Goal: Contribute content: Contribute content

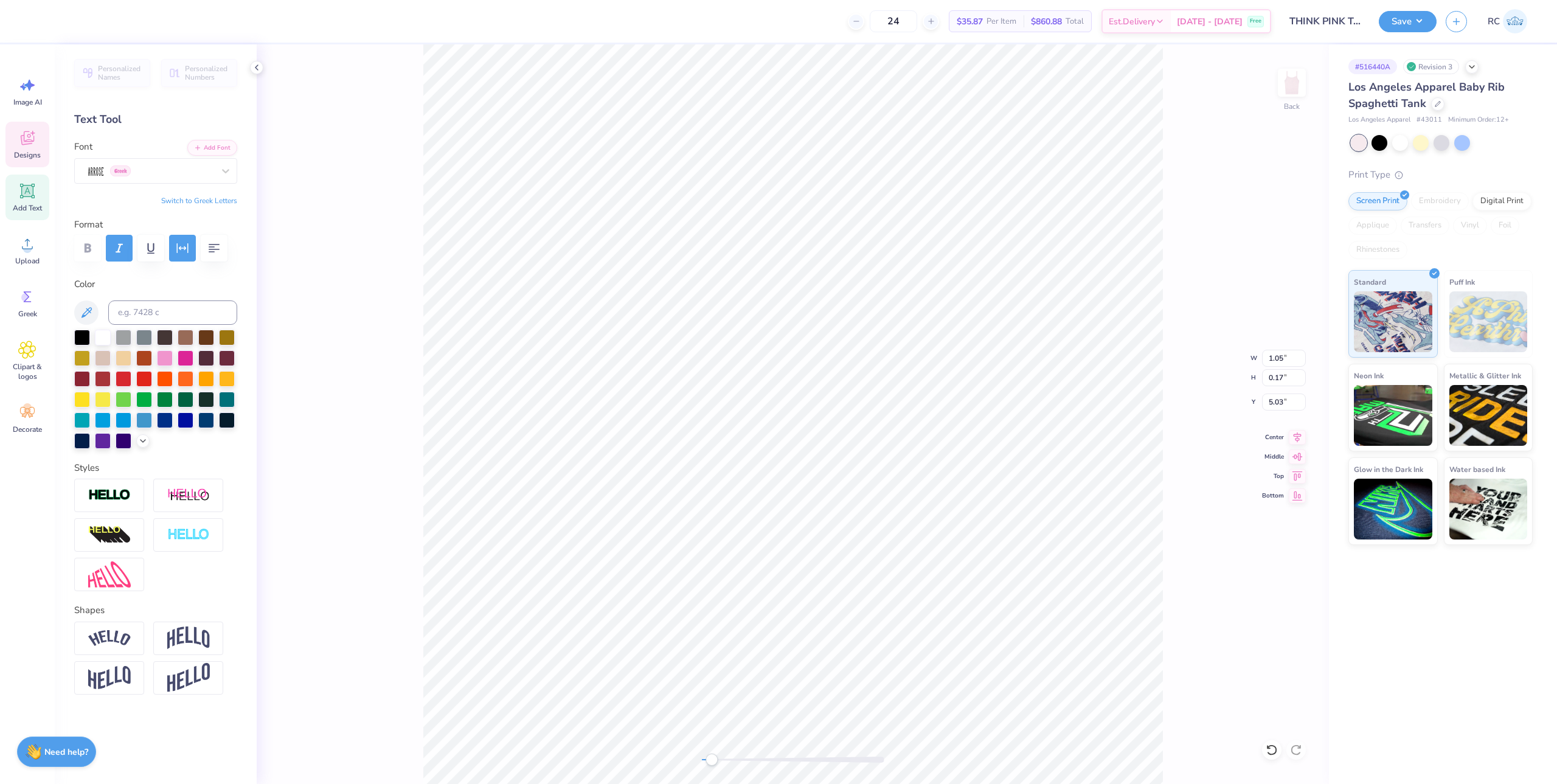
scroll to position [10, 1]
click at [414, 413] on div "Back W 1.05 1.05 " H 0.17 0.17 " Y 5.03 5.03 " Center Middle Top Bottom" at bounding box center [793, 414] width 1072 height 740
click at [1492, 206] on div "Digital Print" at bounding box center [1501, 199] width 59 height 18
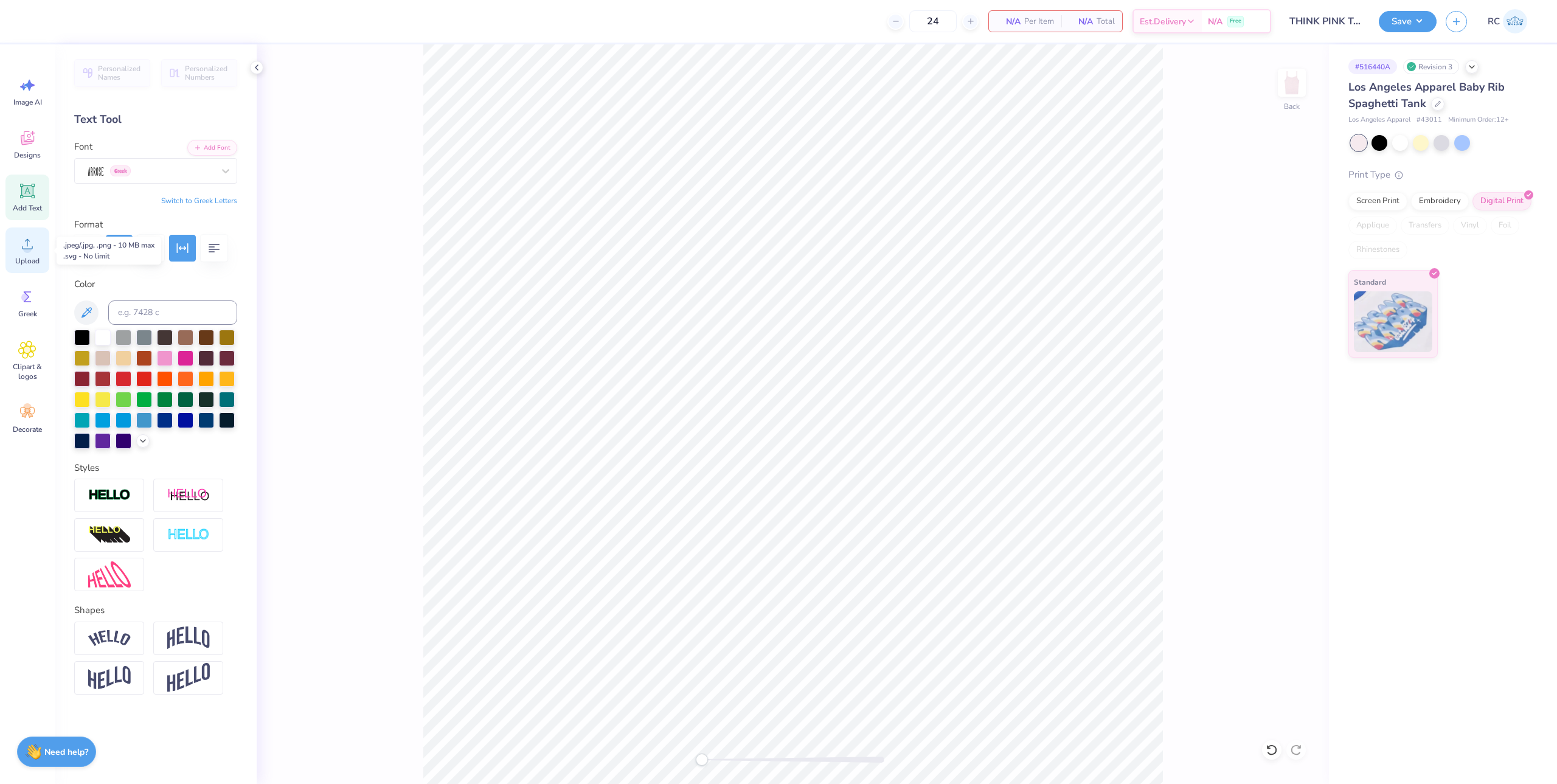
click at [37, 248] on div "Upload" at bounding box center [27, 250] width 44 height 46
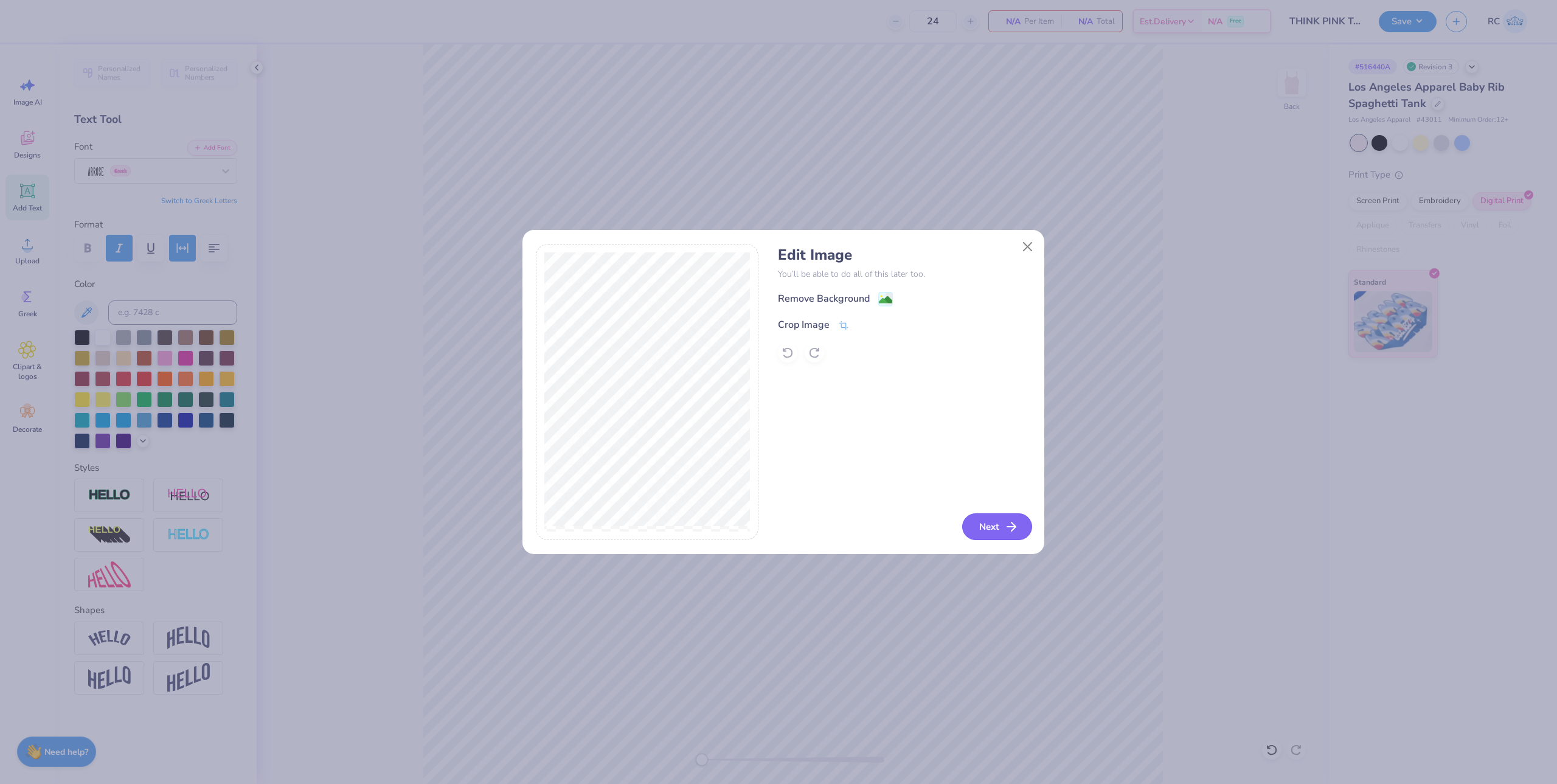
click at [997, 525] on button "Next" at bounding box center [997, 527] width 70 height 27
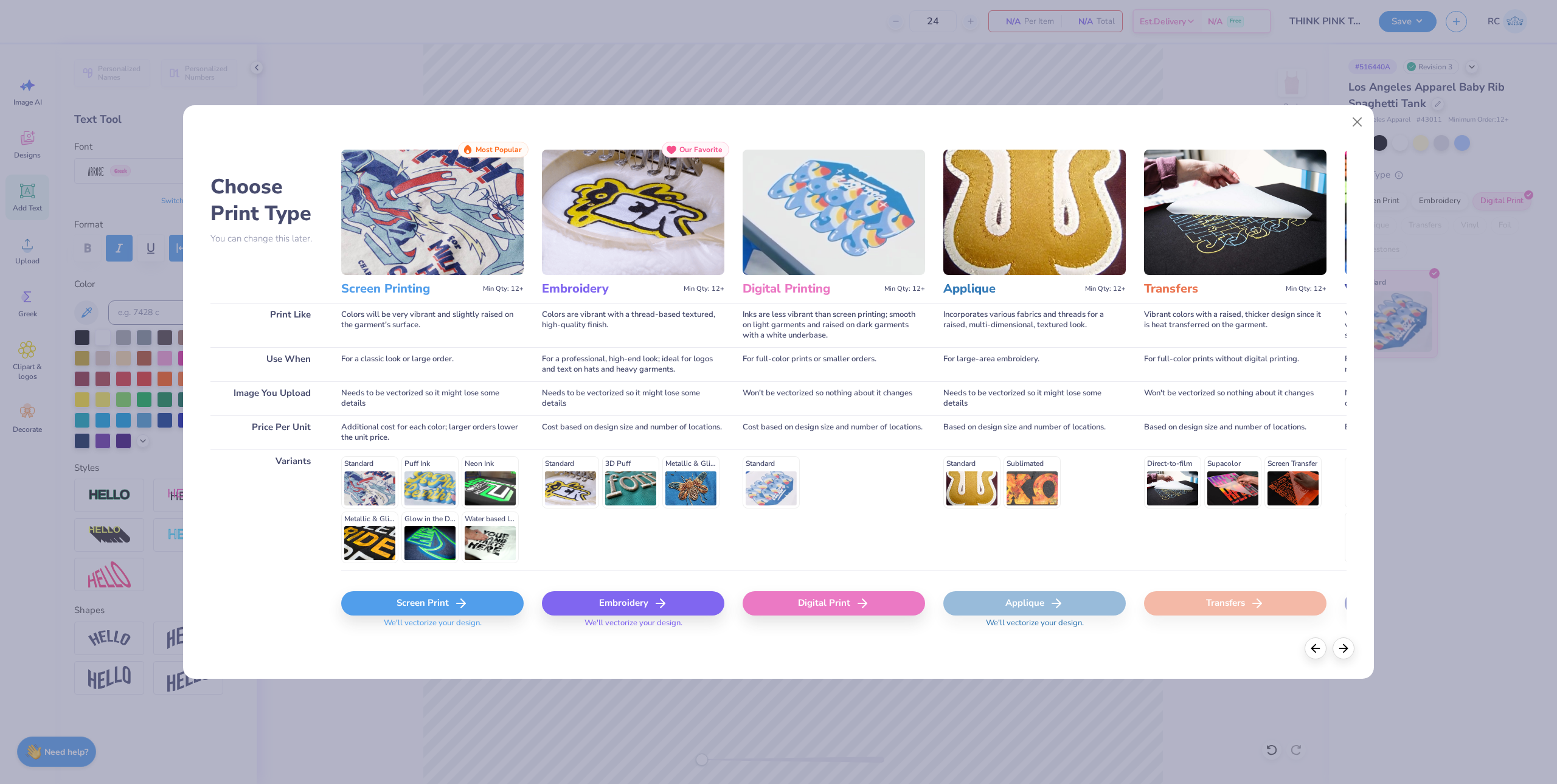
click at [816, 608] on div "Digital Print" at bounding box center [834, 603] width 183 height 24
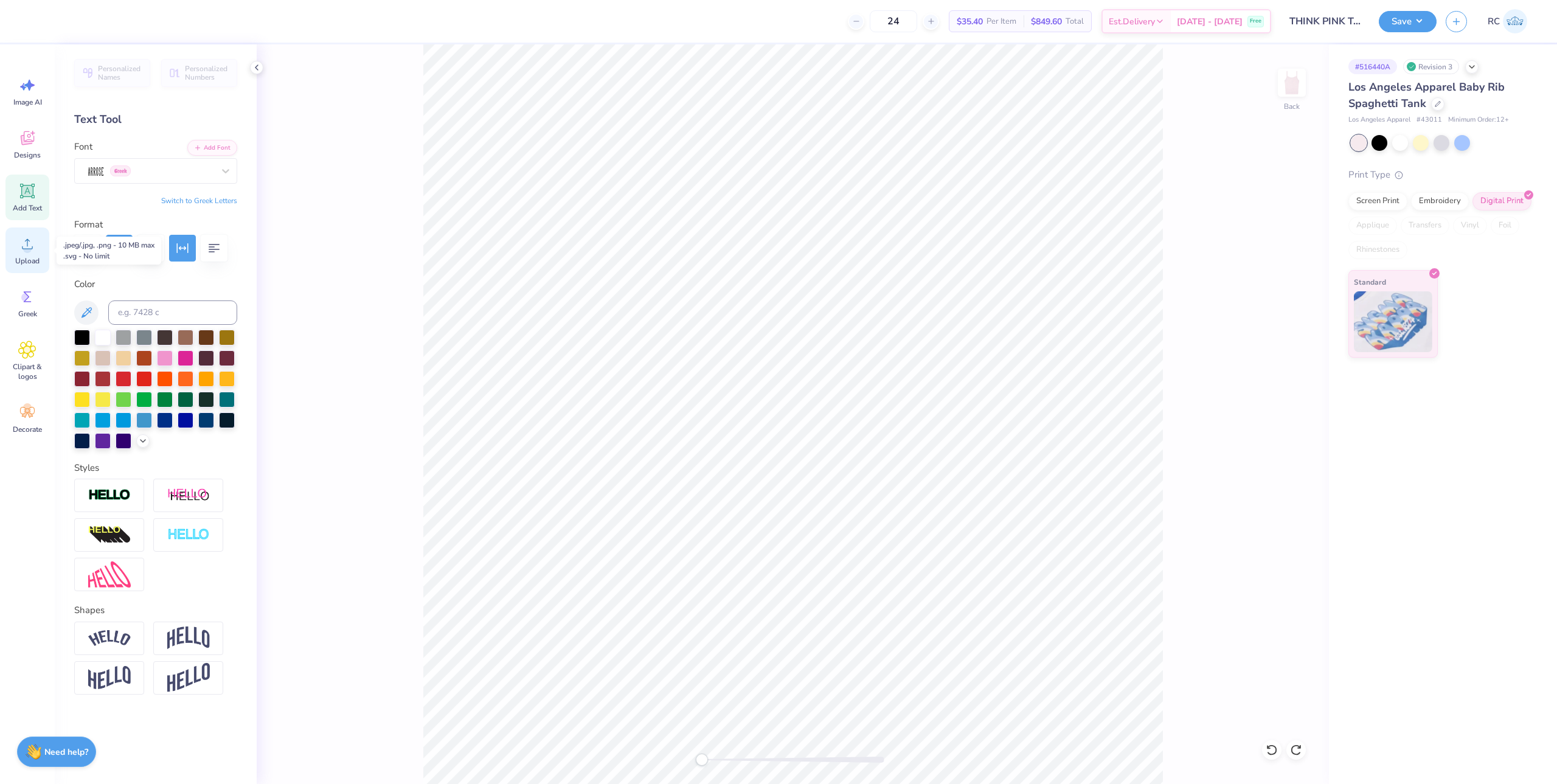
click at [27, 258] on span "Upload" at bounding box center [27, 261] width 24 height 10
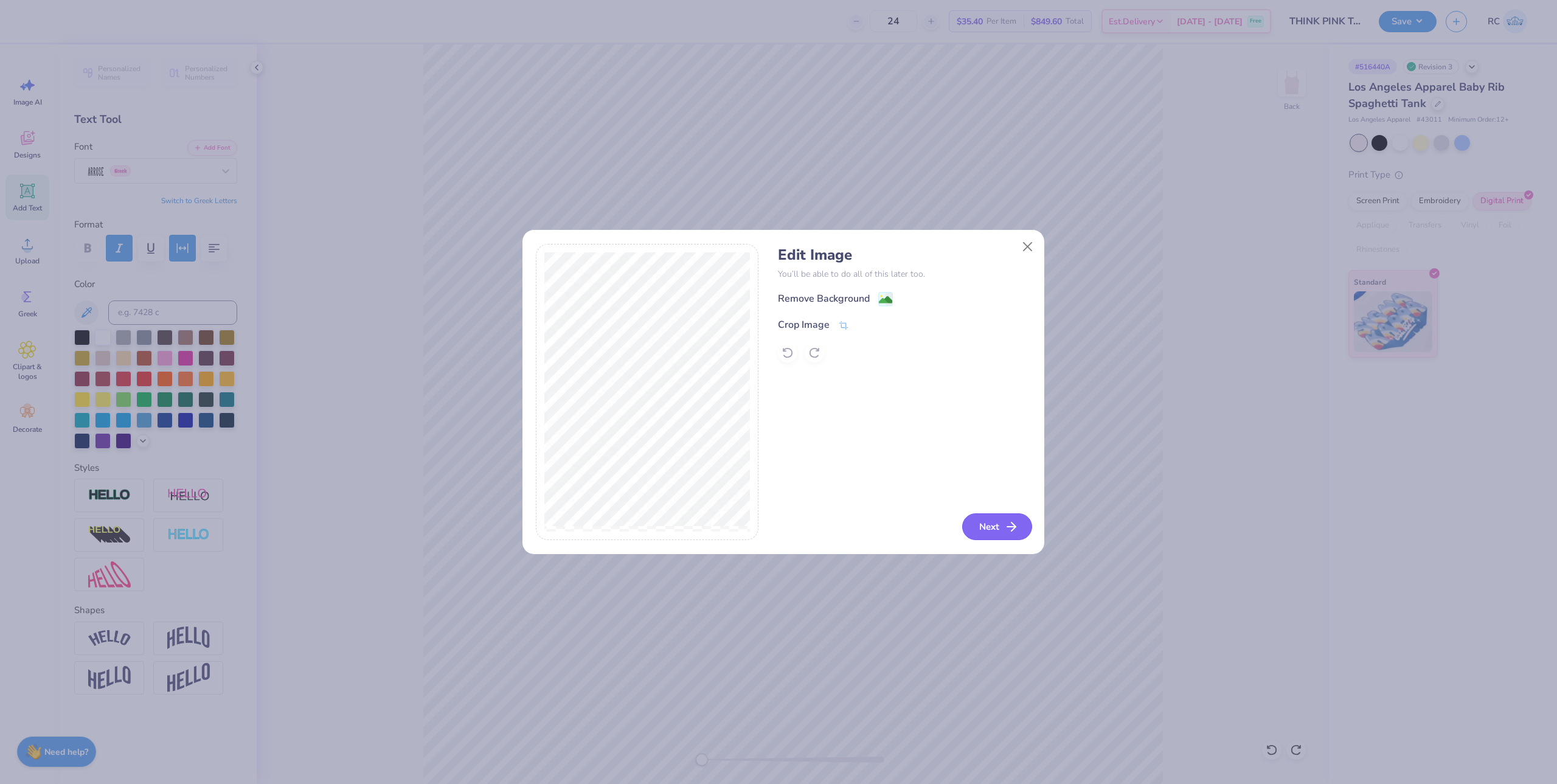
click at [970, 518] on button "Next" at bounding box center [997, 527] width 70 height 27
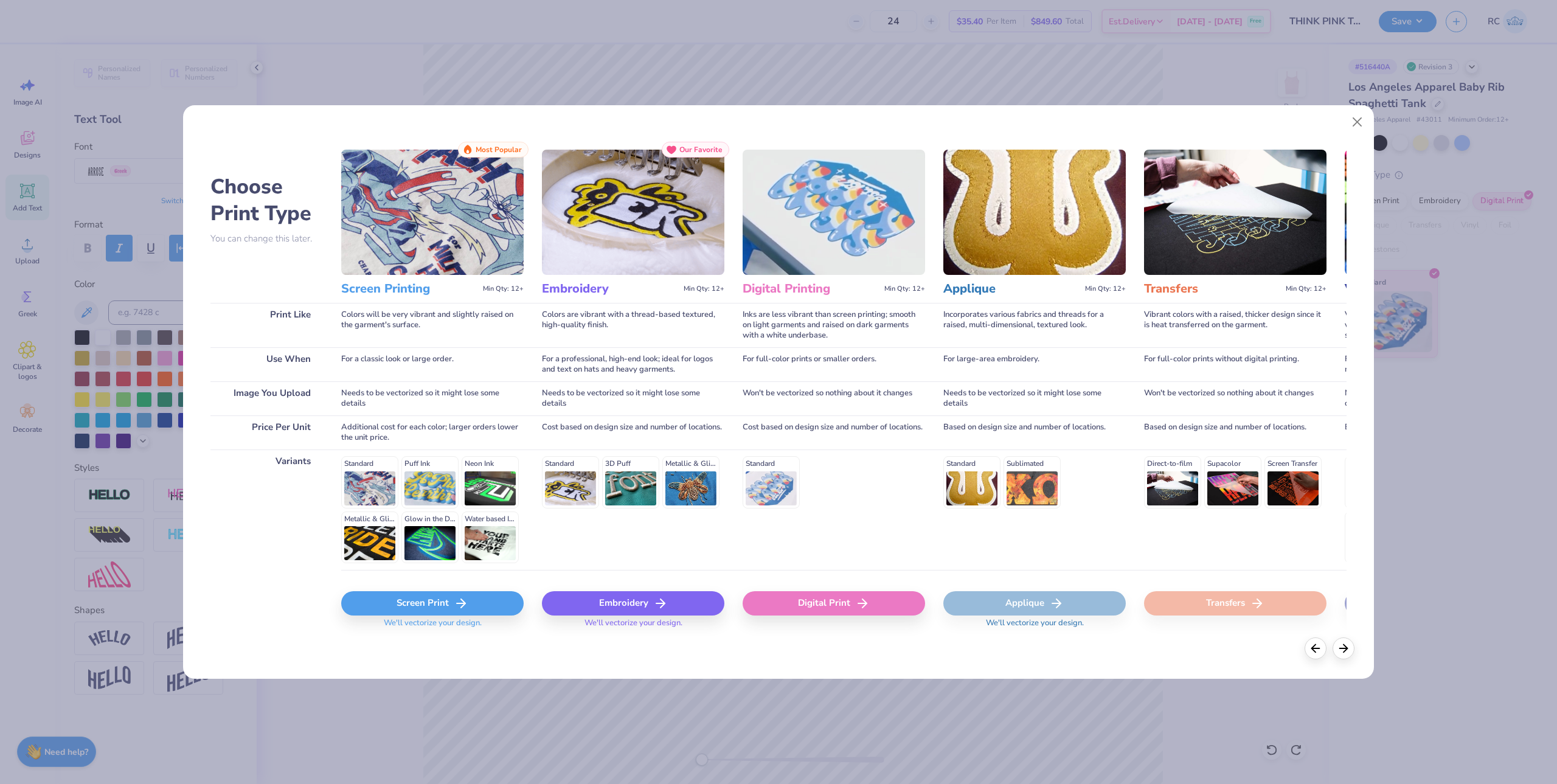
click at [856, 610] on icon at bounding box center [862, 603] width 15 height 15
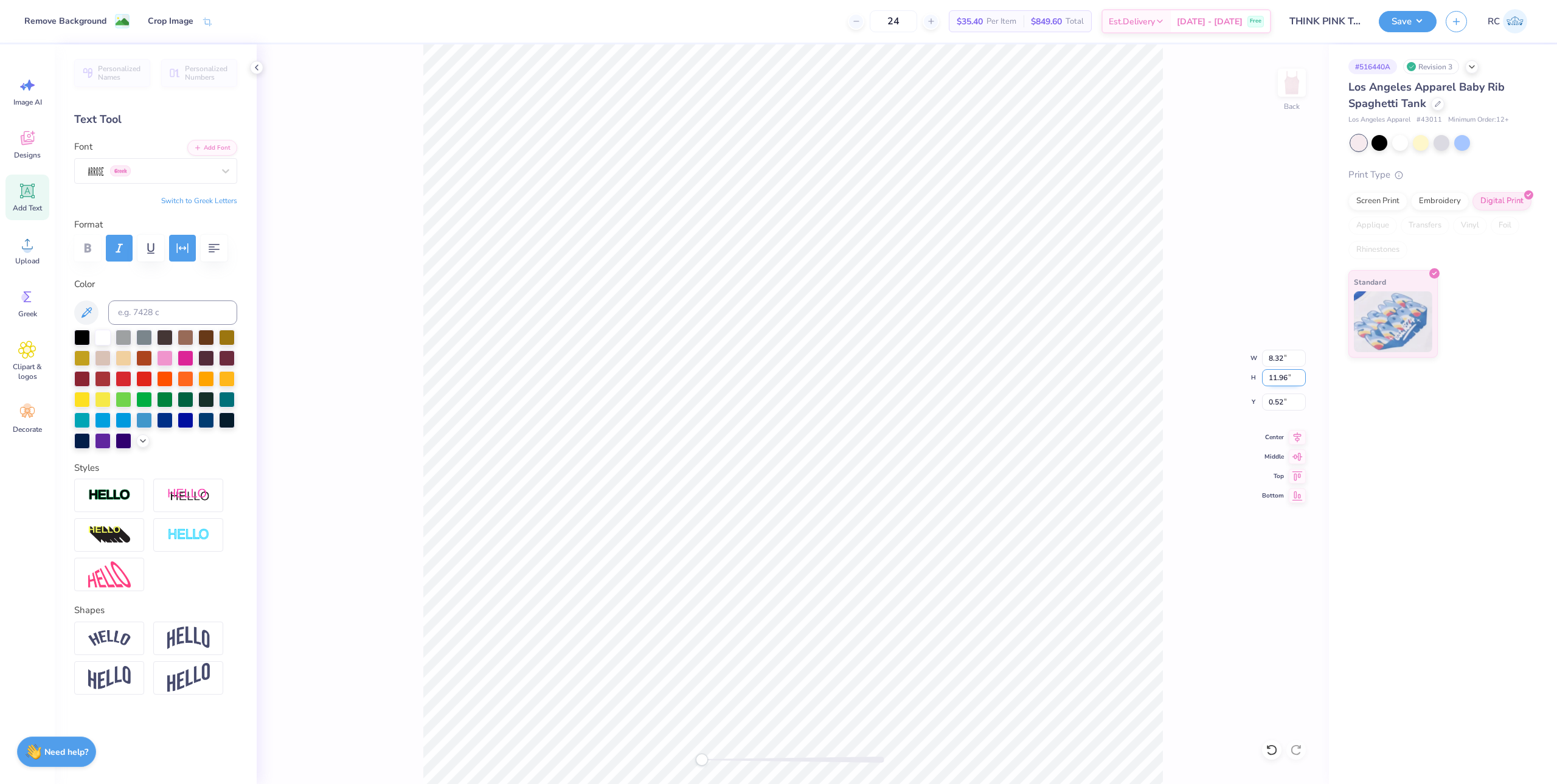
click at [1286, 376] on input "11.96" at bounding box center [1284, 377] width 44 height 17
type input "3.5"
type input "2.43"
type input "3.50"
click at [1290, 404] on input "4.75" at bounding box center [1284, 402] width 44 height 17
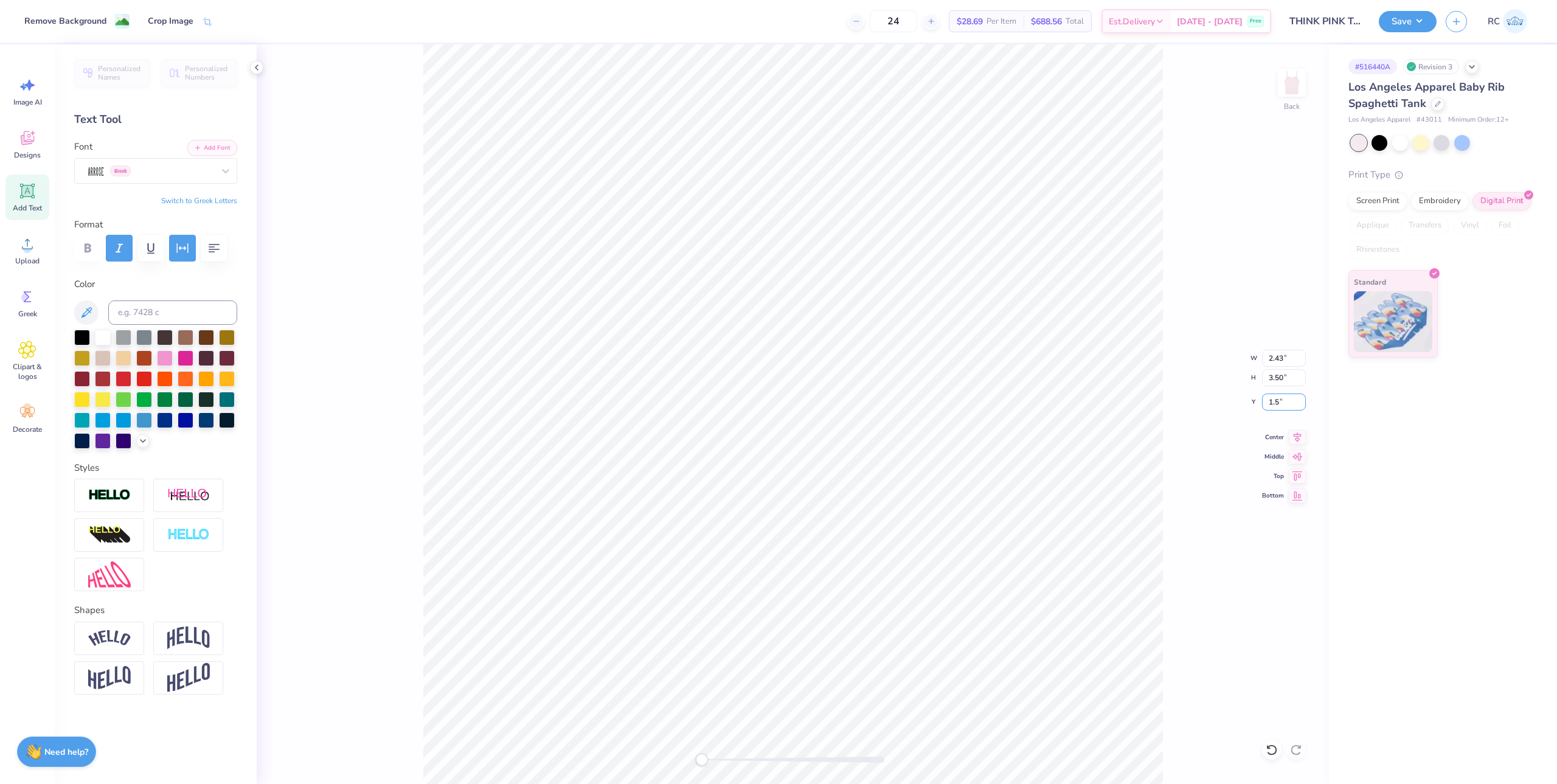
type input "1.5"
click at [898, 371] on div "Back W 2.43 2.43 " H 3.50 3.50 " Y 1.50 1.50 " Center Middle Top Bottom" at bounding box center [793, 414] width 1072 height 740
click at [1298, 441] on icon at bounding box center [1297, 435] width 17 height 15
click at [1419, 20] on button "Save" at bounding box center [1407, 19] width 58 height 22
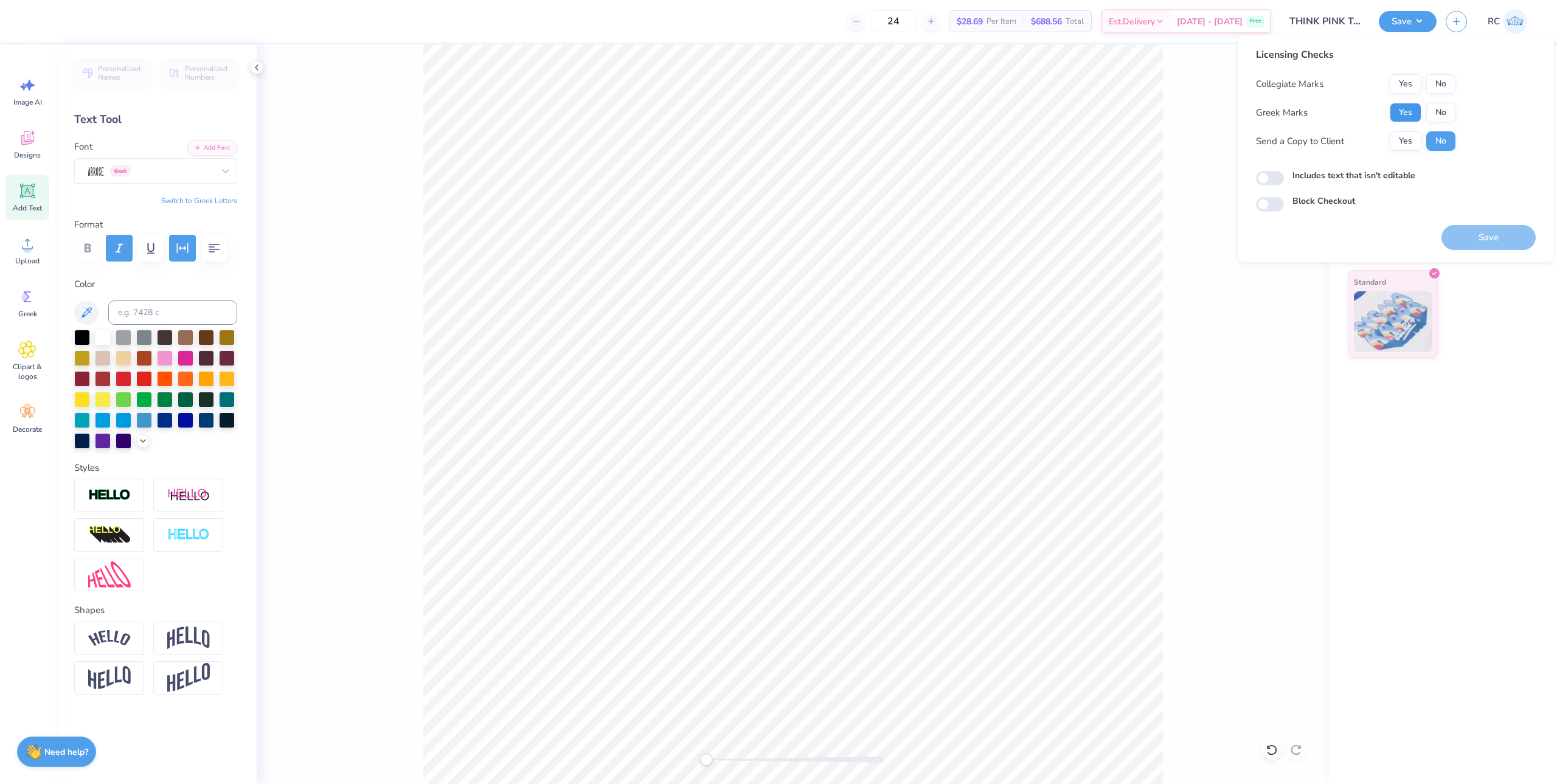
click at [1403, 113] on button "Yes" at bounding box center [1406, 112] width 32 height 19
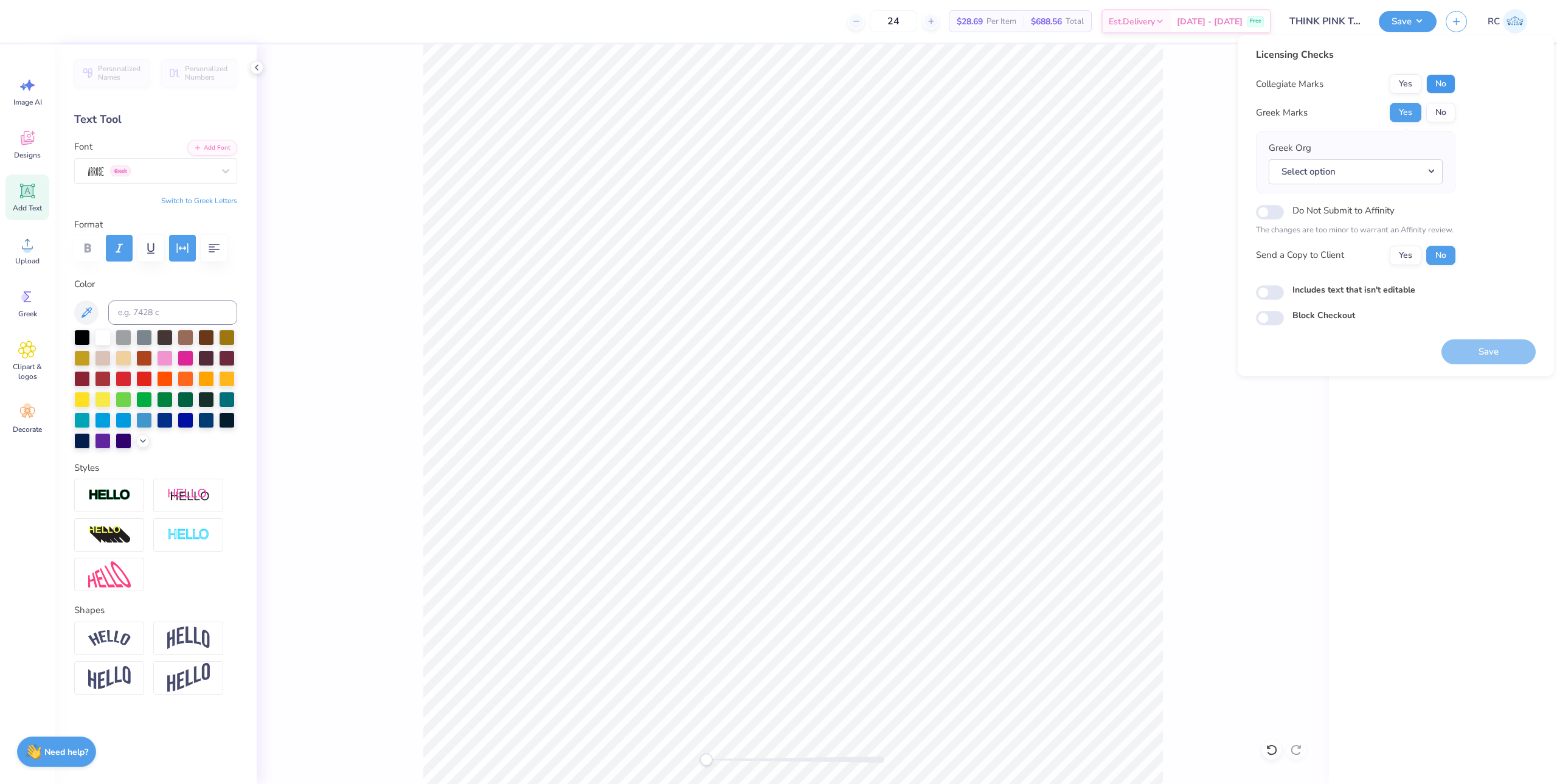
click at [1449, 81] on button "No" at bounding box center [1441, 84] width 29 height 19
click at [1337, 161] on button "Select option" at bounding box center [1356, 172] width 174 height 25
click at [1353, 293] on link "Zeta Tau Alpha" at bounding box center [1356, 298] width 165 height 20
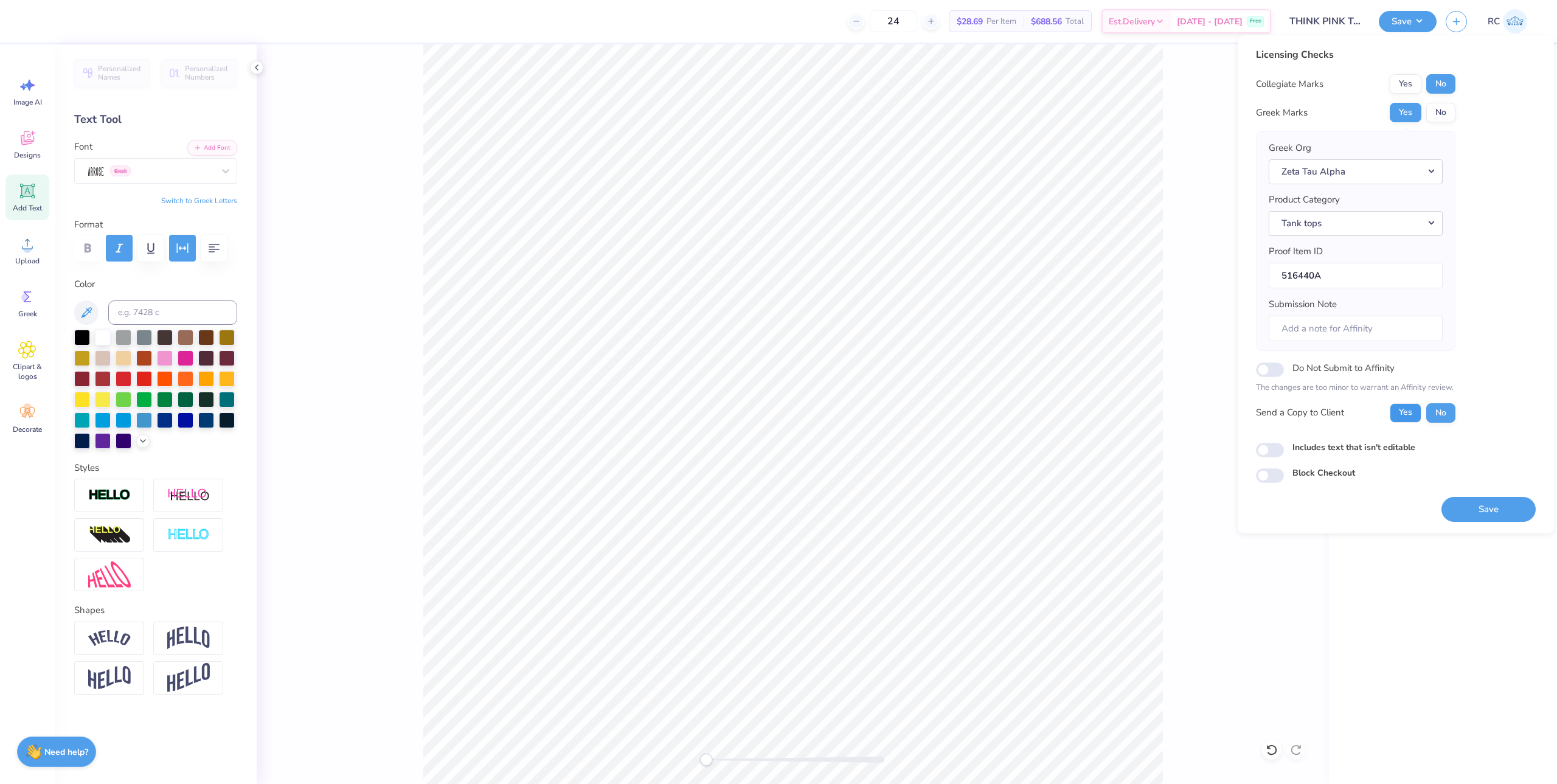
click at [1404, 406] on button "Yes" at bounding box center [1406, 413] width 32 height 19
click at [1278, 448] on input "Includes text that isn't editable" at bounding box center [1270, 450] width 28 height 15
checkbox input "true"
click at [1485, 511] on button "Save" at bounding box center [1489, 509] width 94 height 25
